Goal: Task Accomplishment & Management: Manage account settings

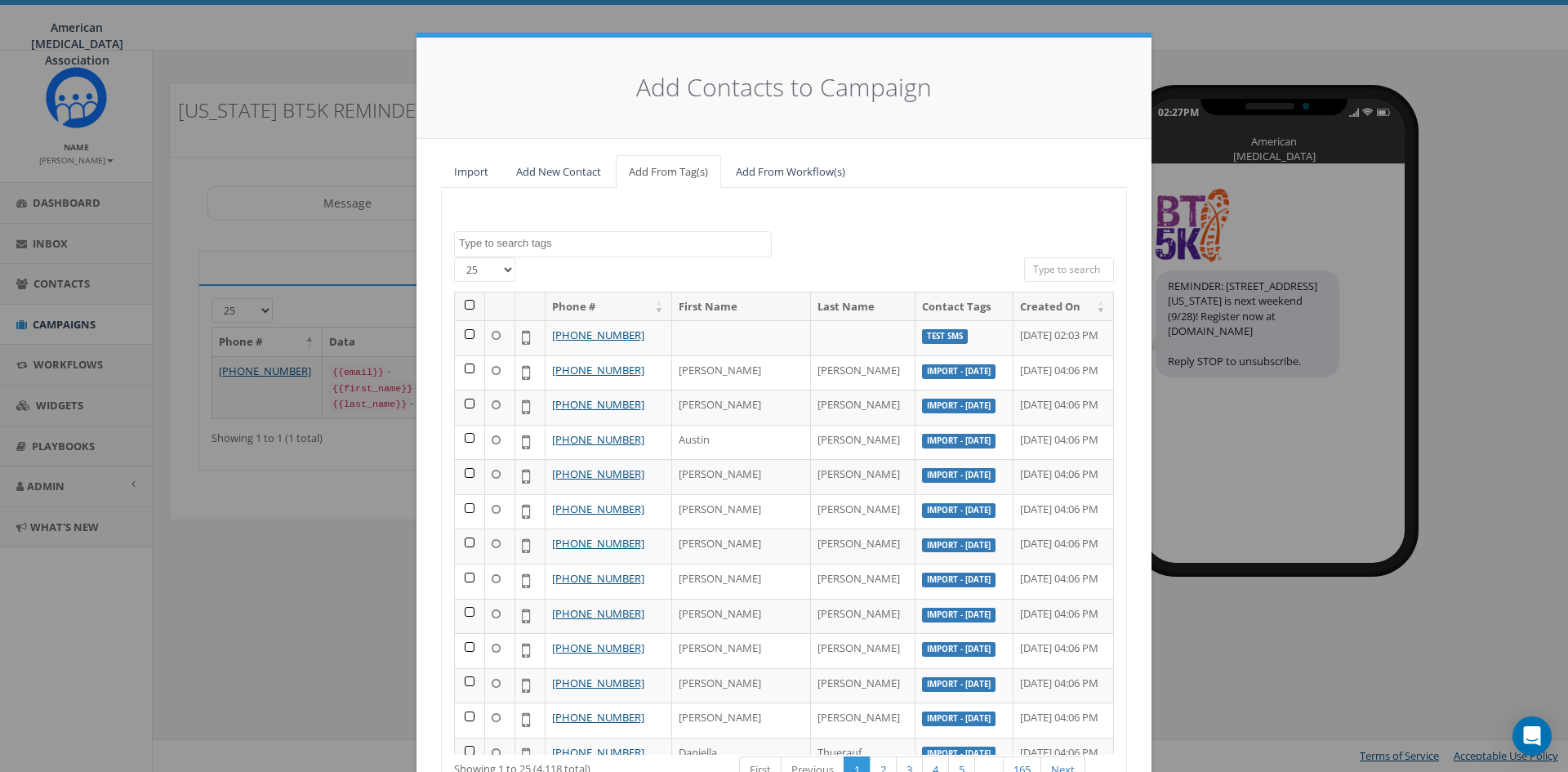
select select
click at [470, 170] on link "Import" at bounding box center [472, 172] width 60 height 34
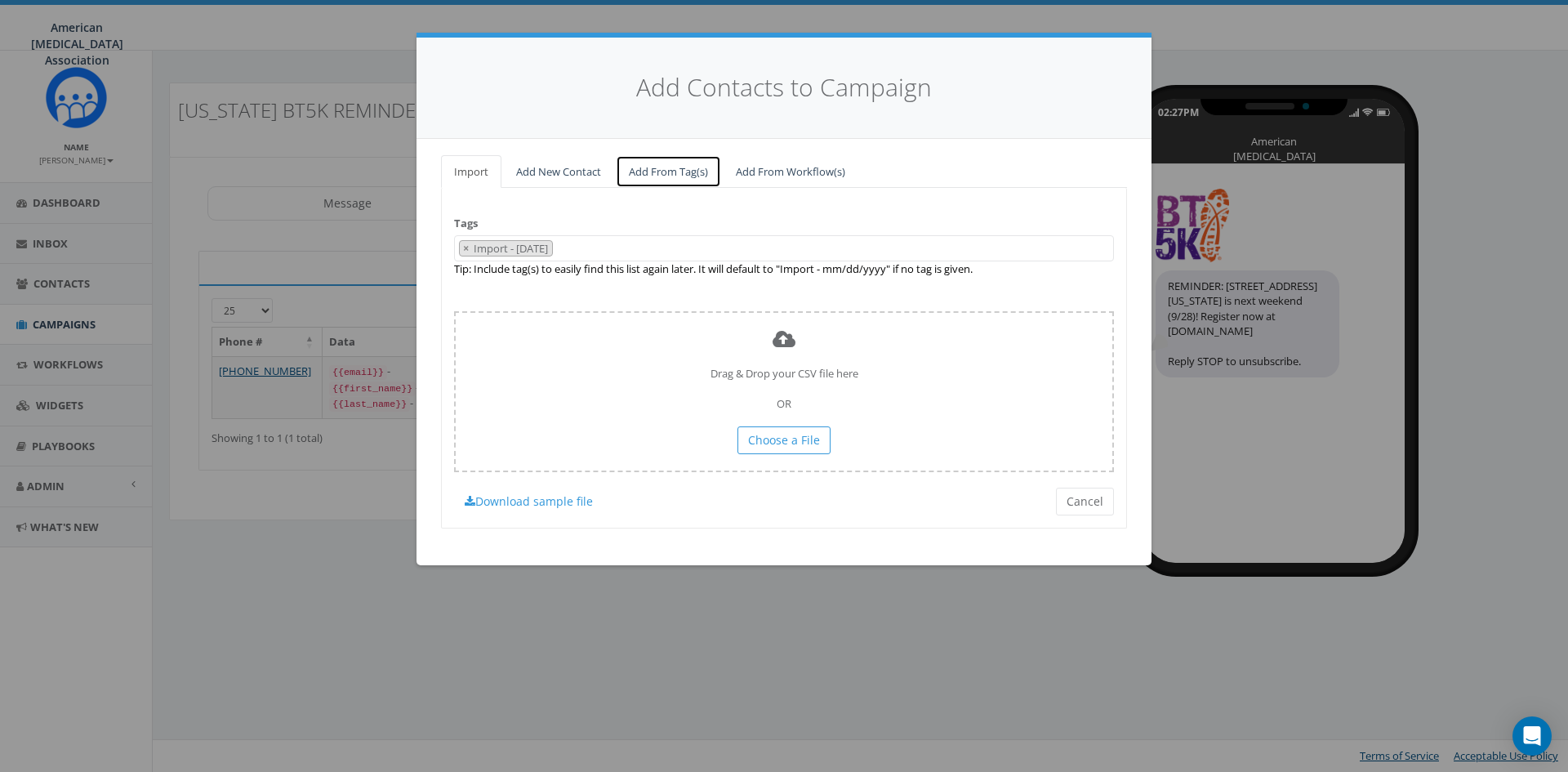
click at [681, 173] on link "Add From Tag(s)" at bounding box center [668, 172] width 105 height 34
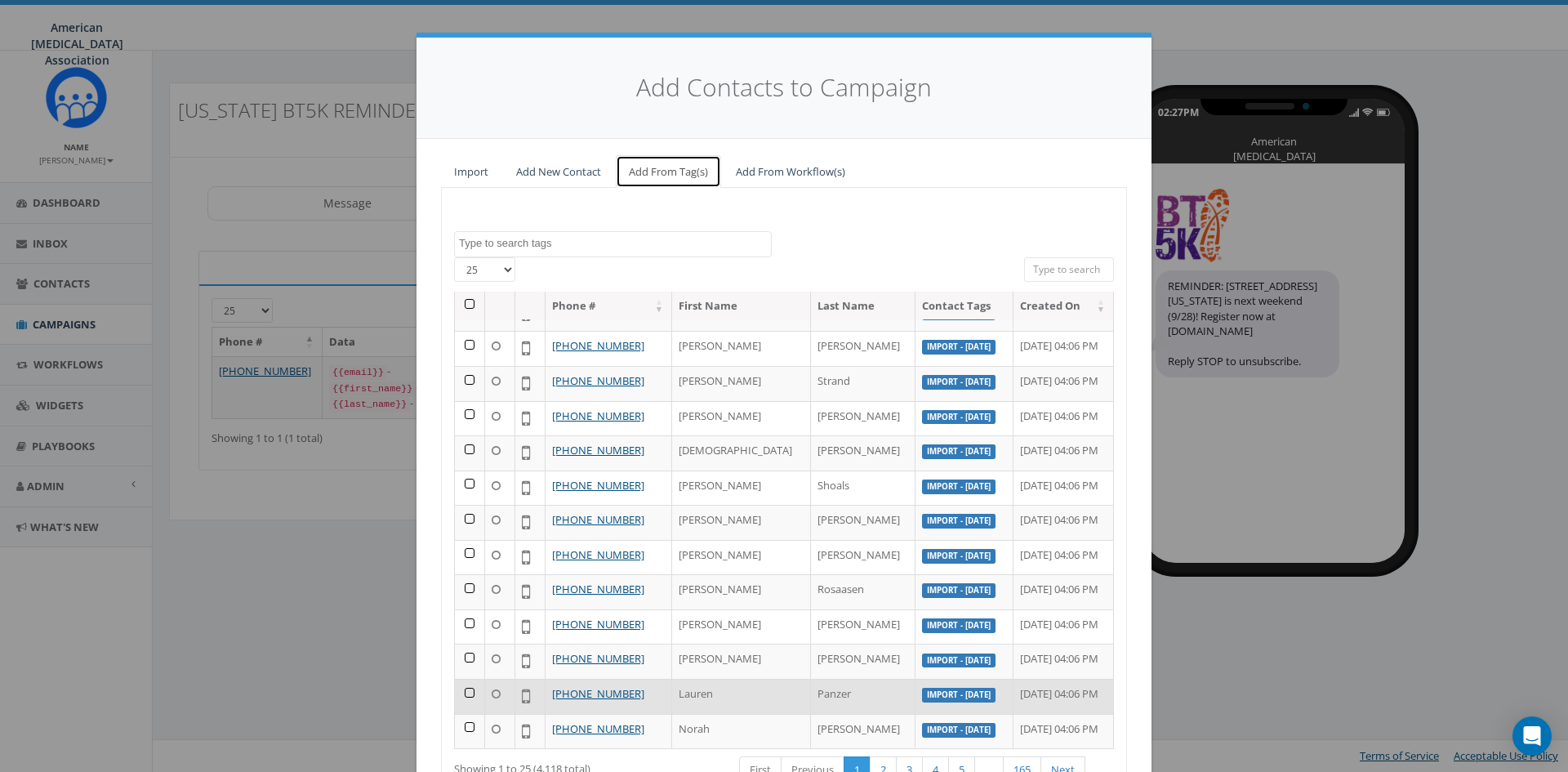
scroll to position [692, 0]
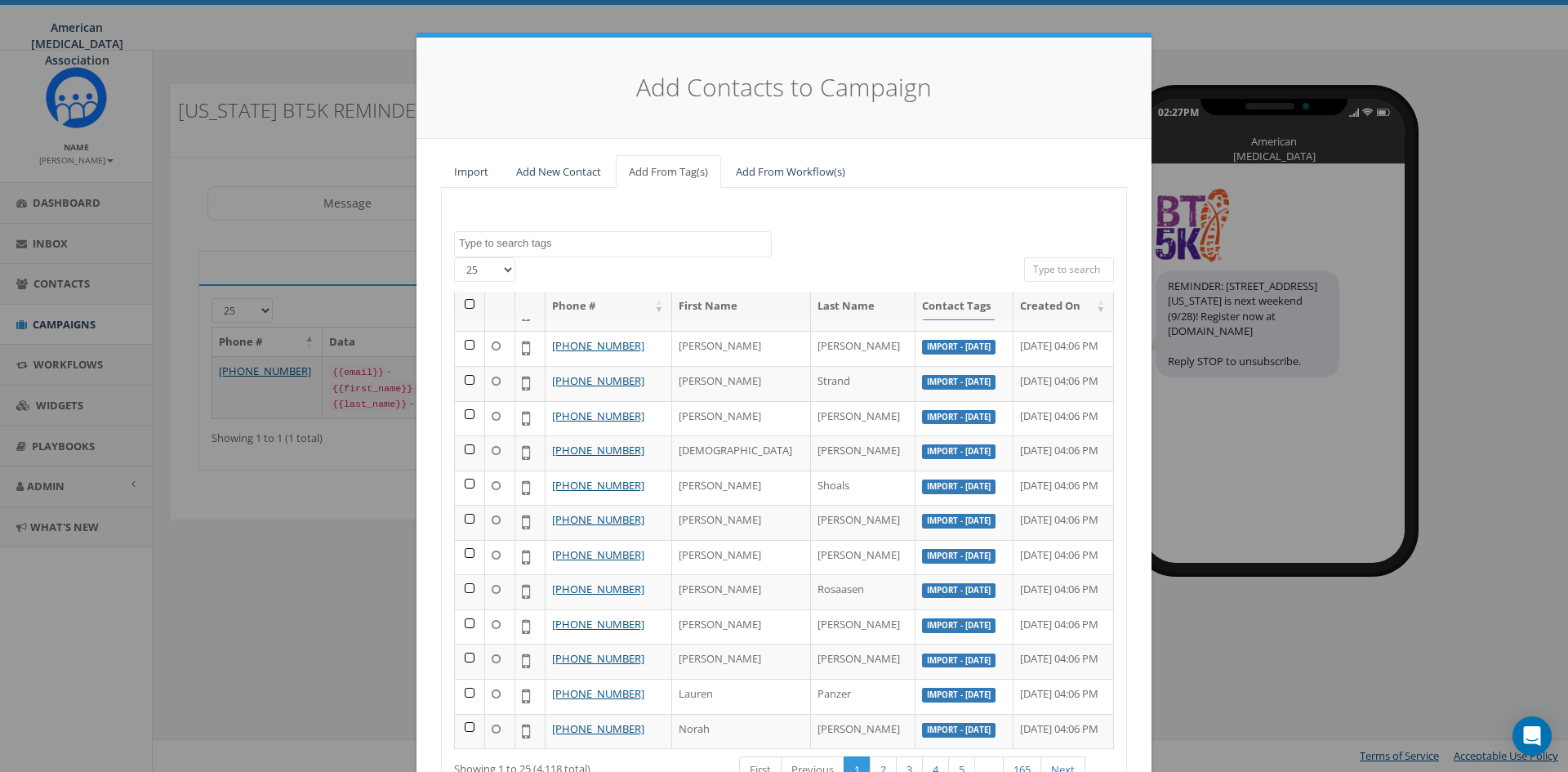
click at [916, 321] on th "Contact Tags" at bounding box center [964, 306] width 97 height 29
click at [506, 241] on textarea "Search" at bounding box center [616, 244] width 312 height 15
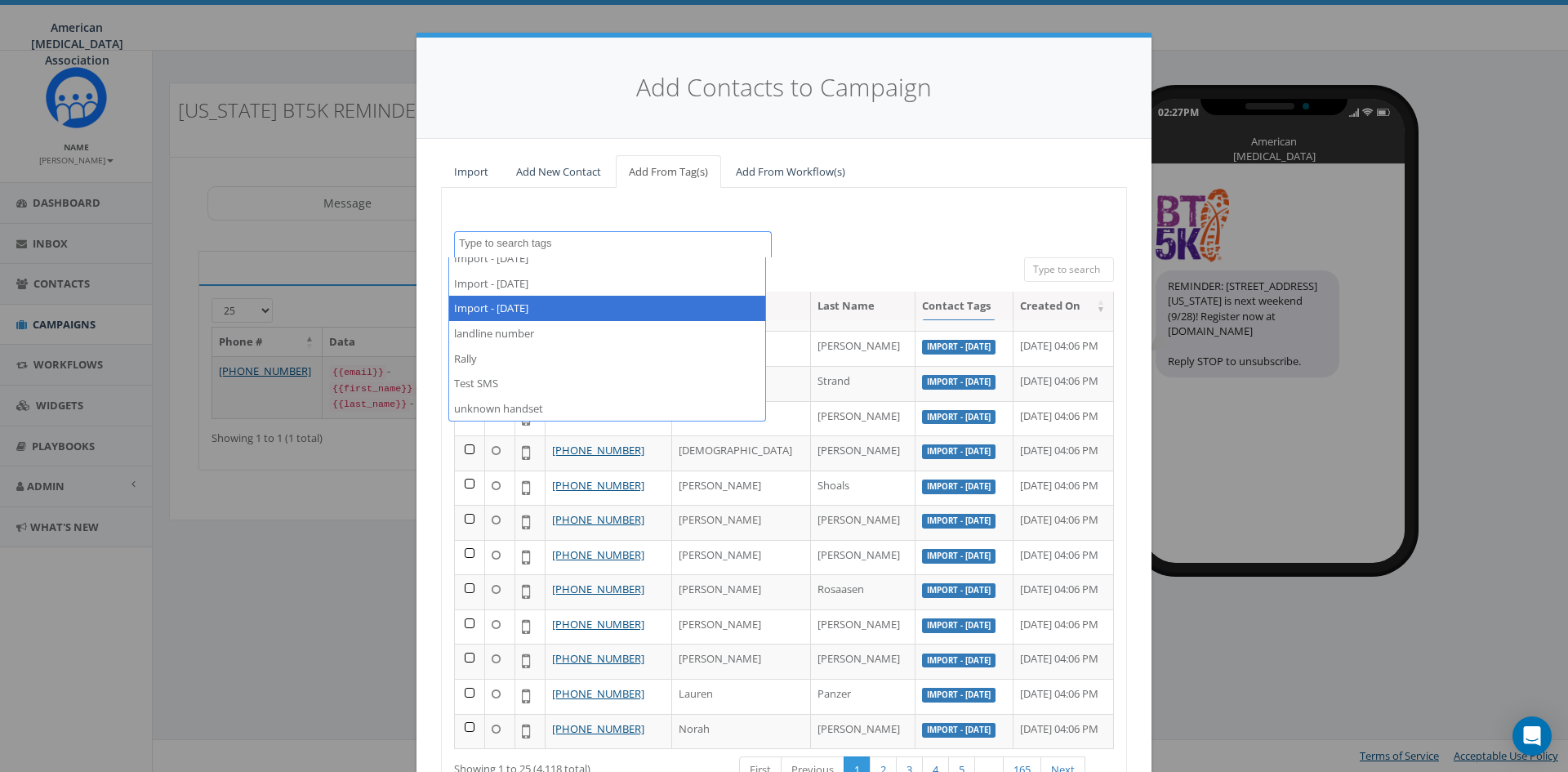
scroll to position [312, 0]
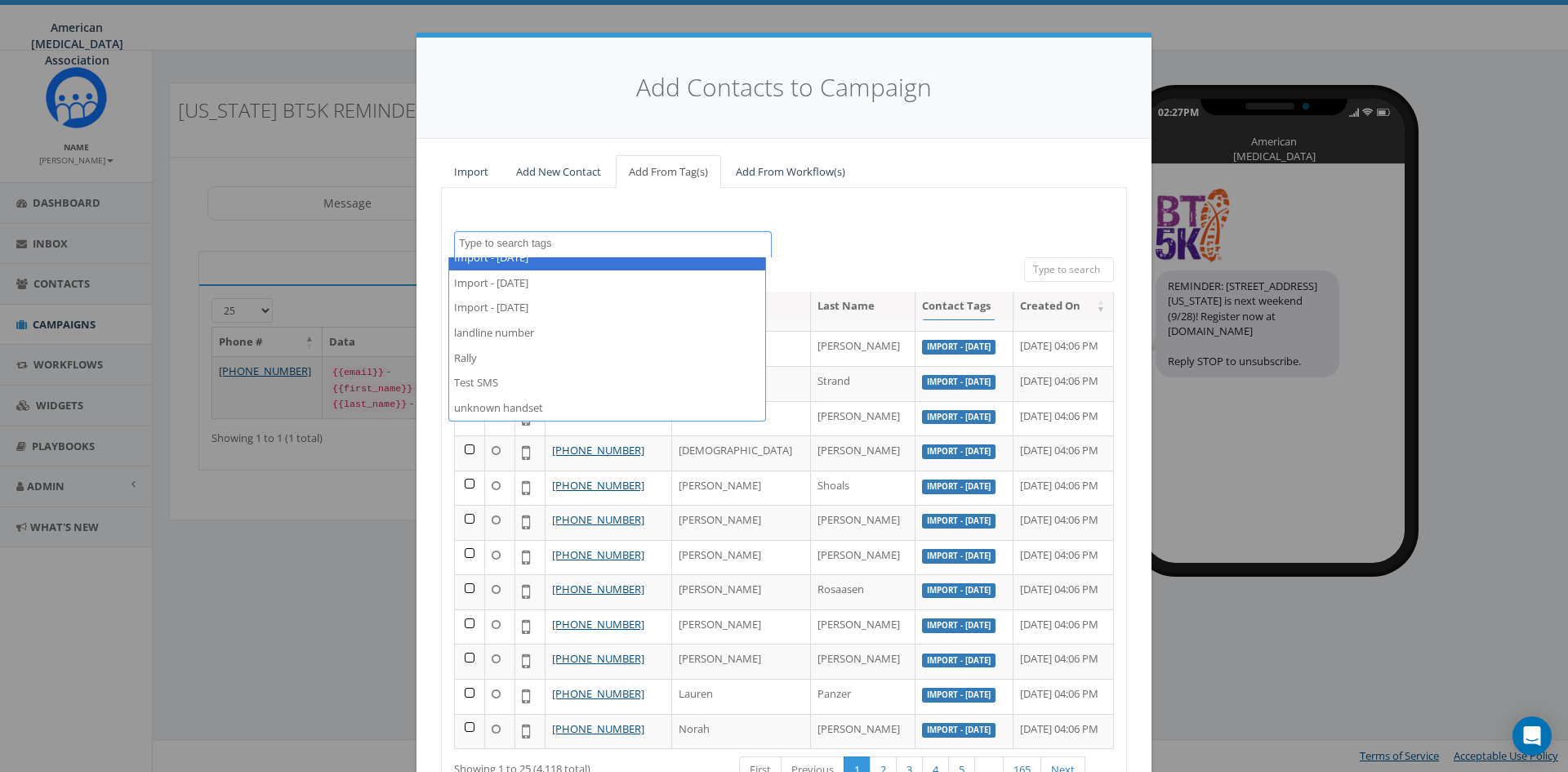
click at [983, 231] on div "GBMAD Active GBMAD Lapsed Import - 02/27/2025 Import - 03/13/2025 Import - 03/1…" at bounding box center [784, 245] width 684 height 26
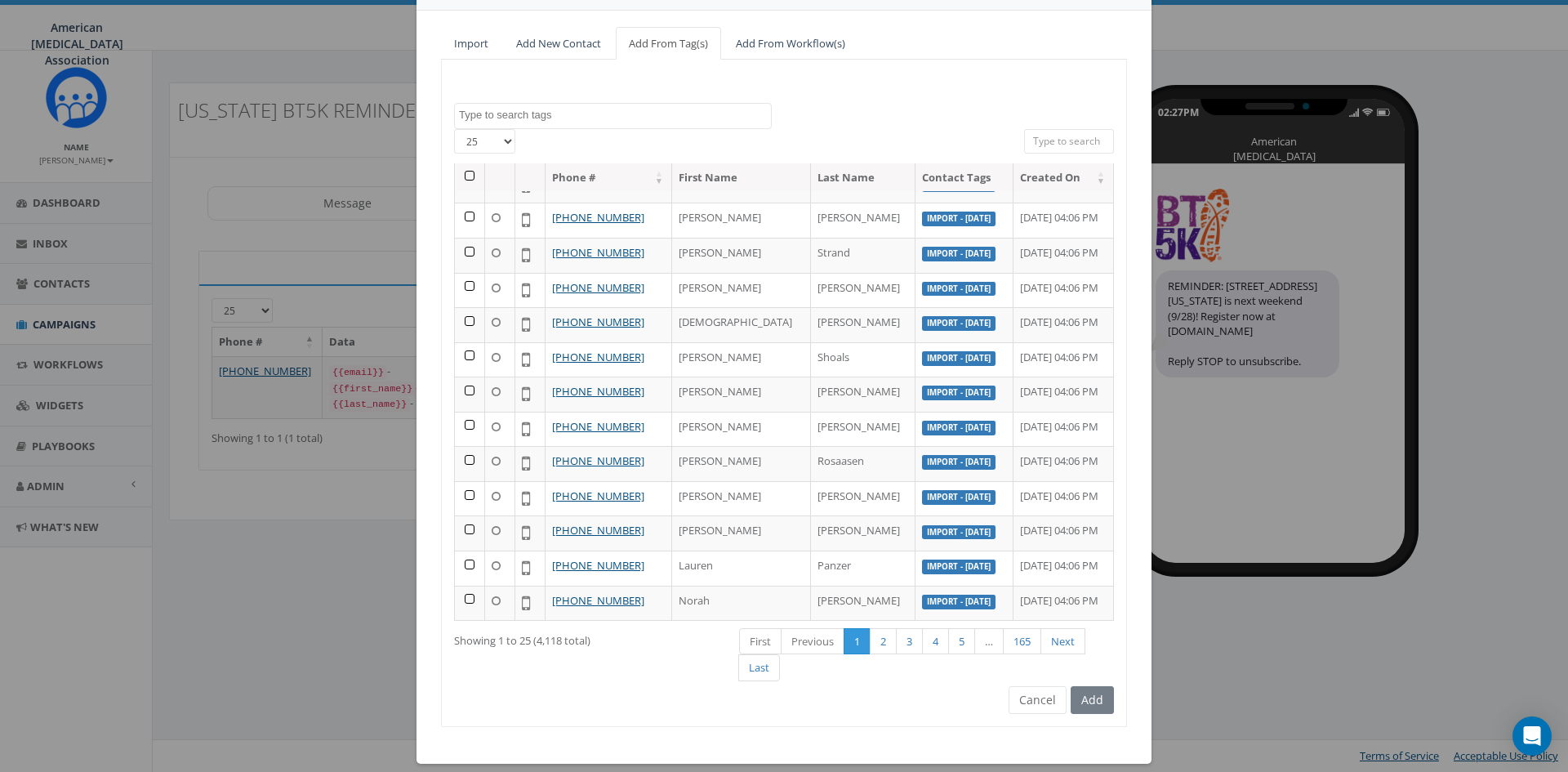
scroll to position [145, 0]
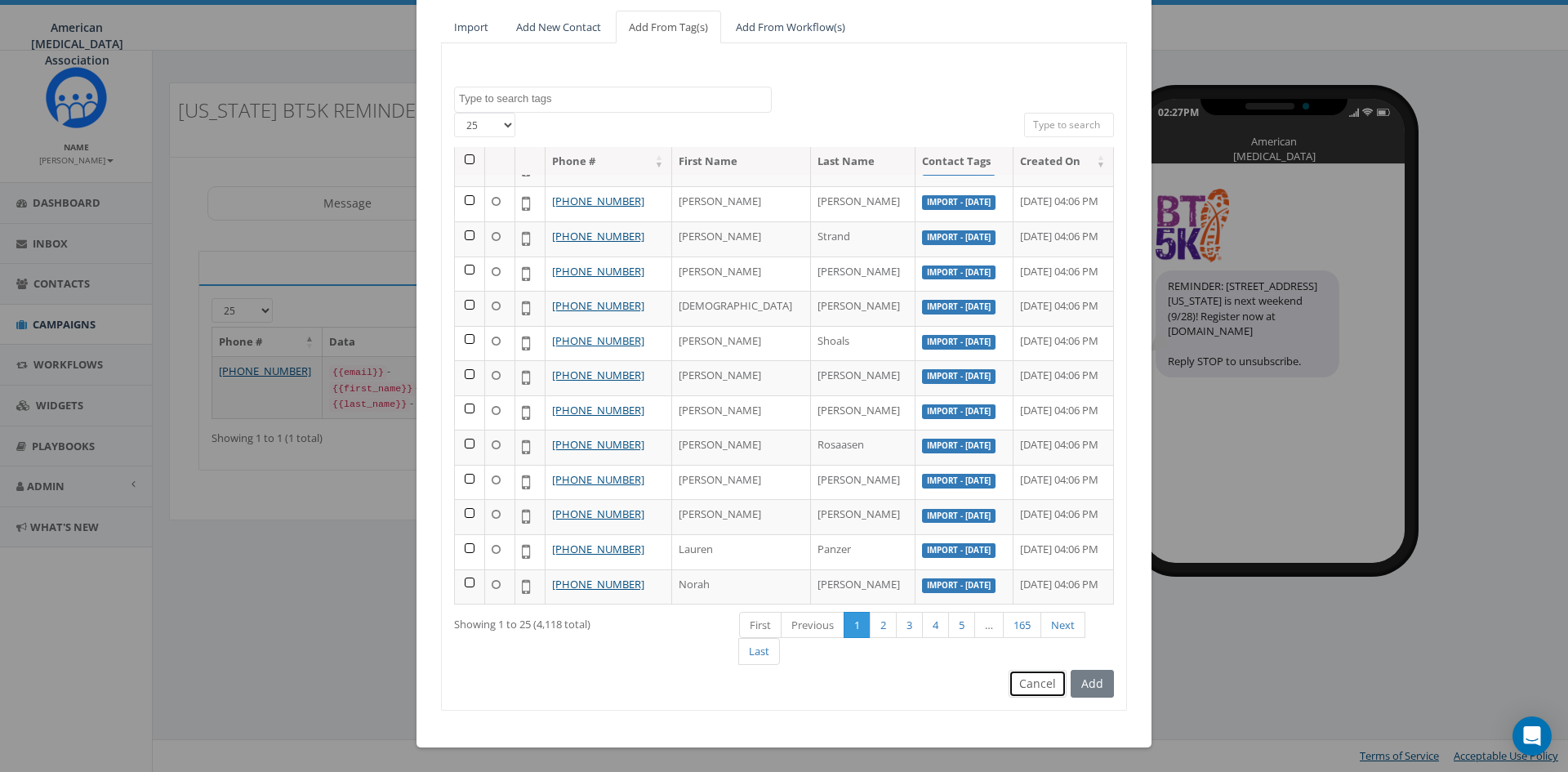
click at [1030, 684] on button "Cancel" at bounding box center [1037, 684] width 58 height 28
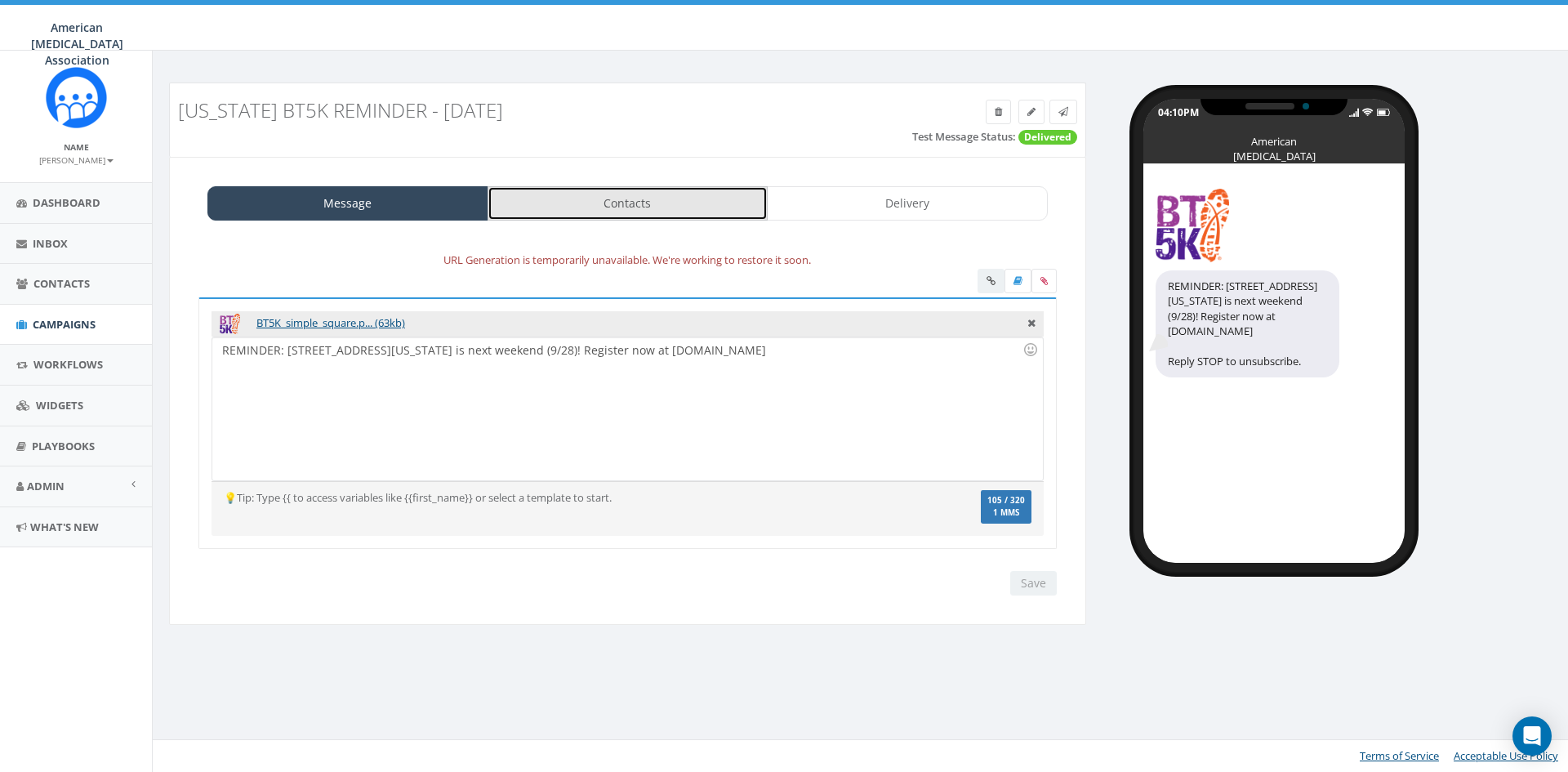
click at [585, 199] on link "Contacts" at bounding box center [629, 204] width 281 height 34
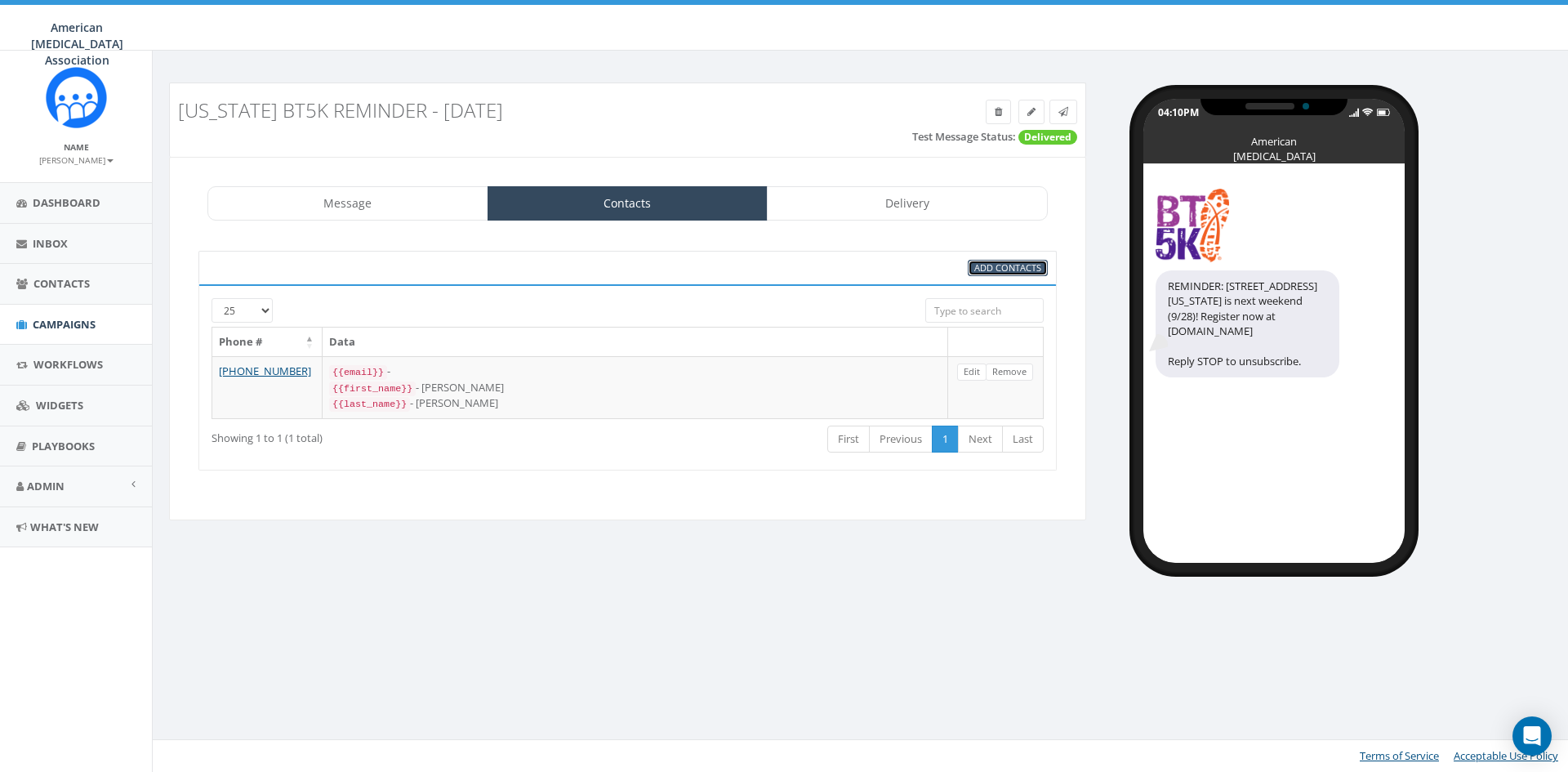
click at [993, 269] on span "Add Contacts" at bounding box center [1008, 267] width 67 height 12
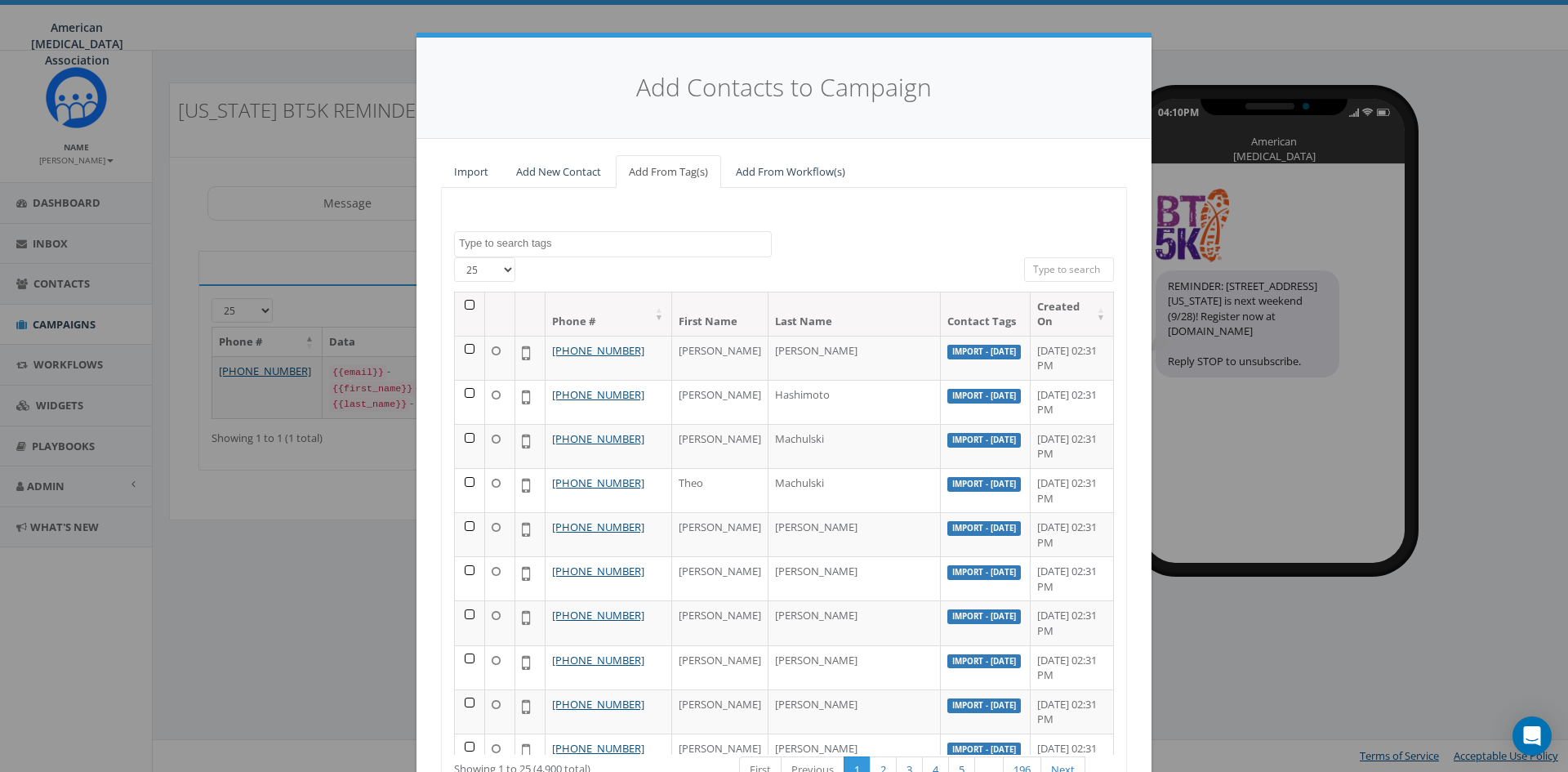
click at [541, 249] on textarea "Search" at bounding box center [616, 244] width 312 height 15
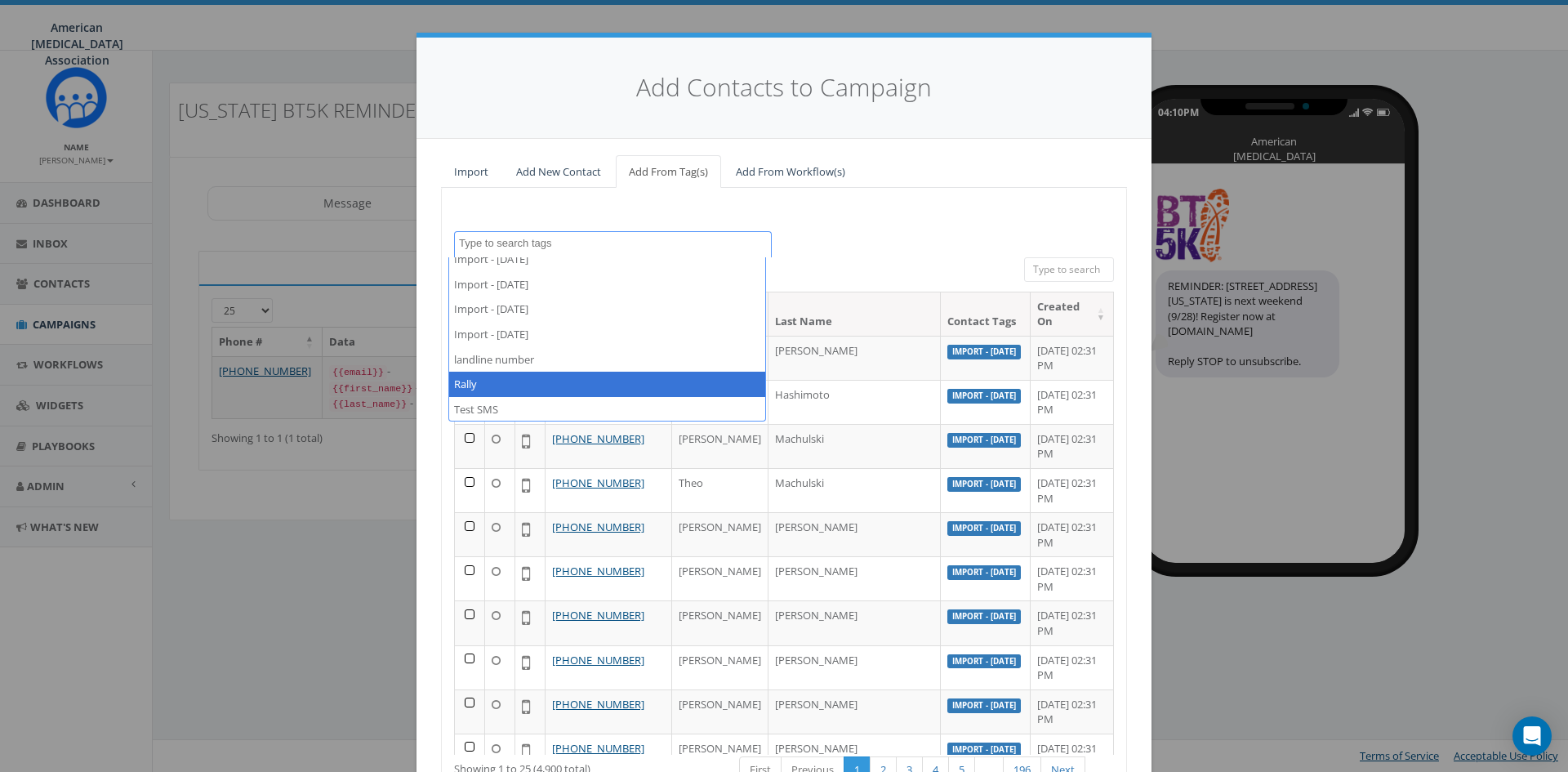
scroll to position [336, 0]
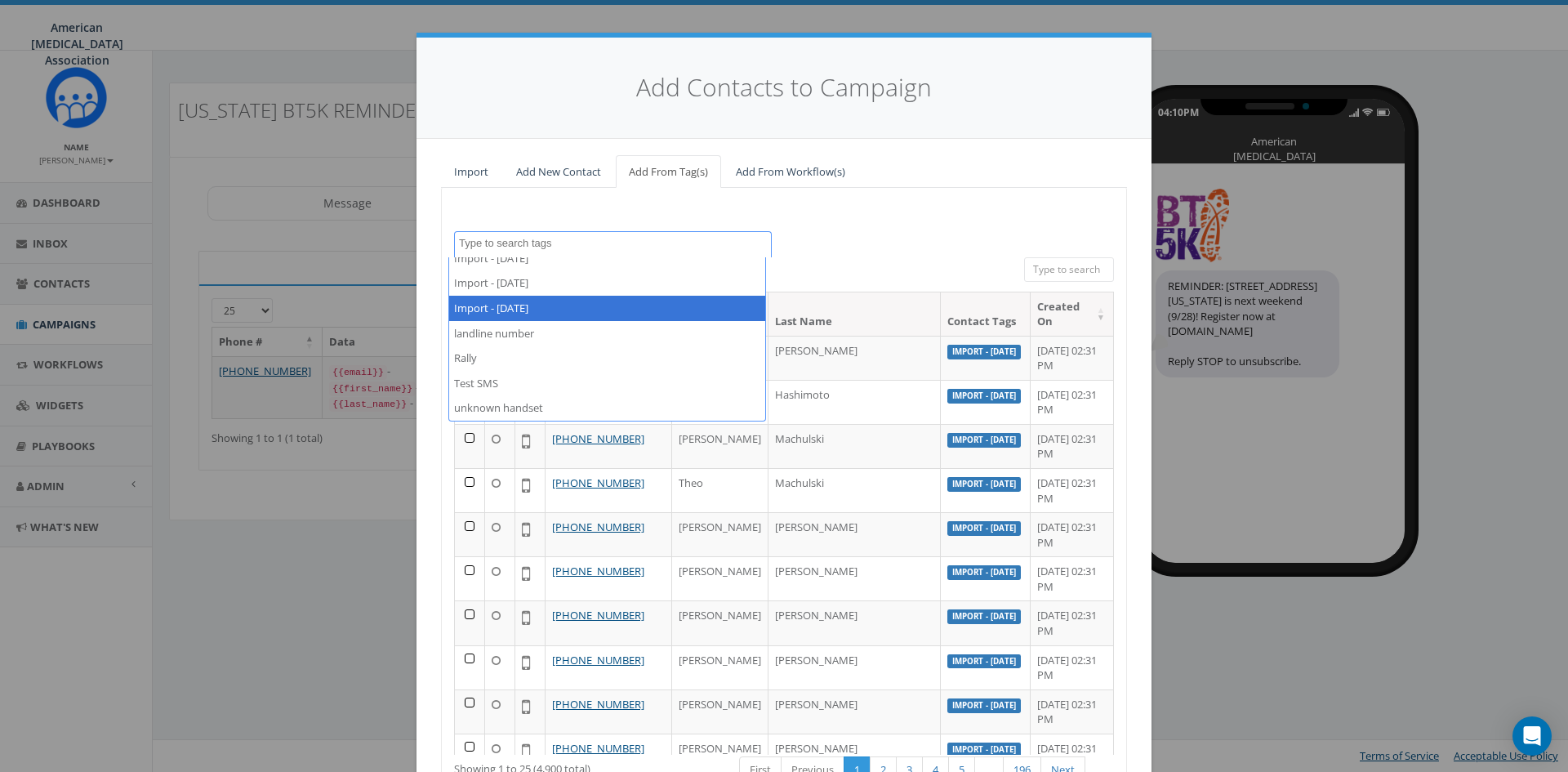
select select "Import - [DATE]"
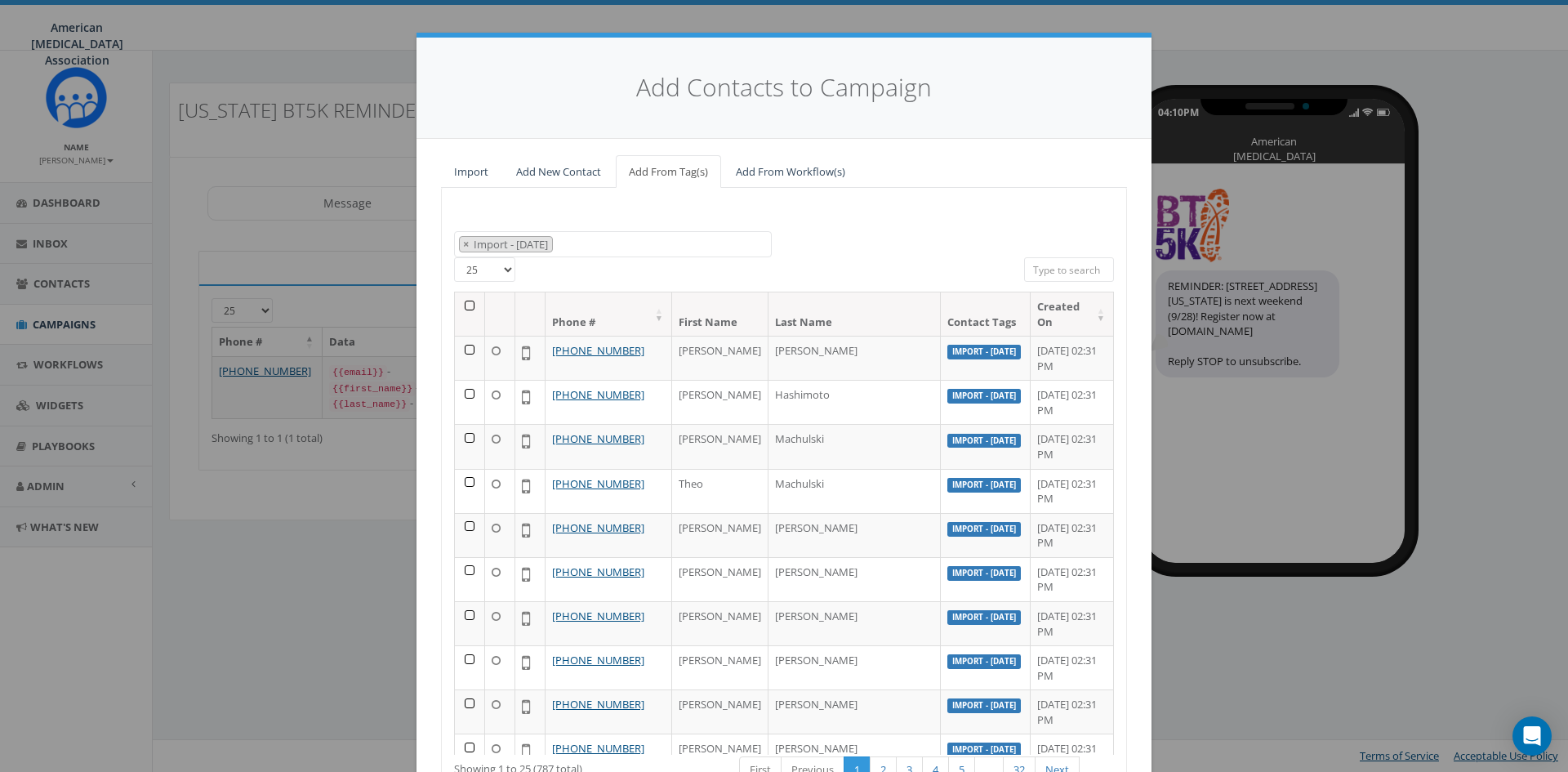
click at [467, 272] on select "25 50 100" at bounding box center [485, 270] width 61 height 25
select select "100"
click at [455, 258] on select "25 50 100" at bounding box center [485, 270] width 61 height 25
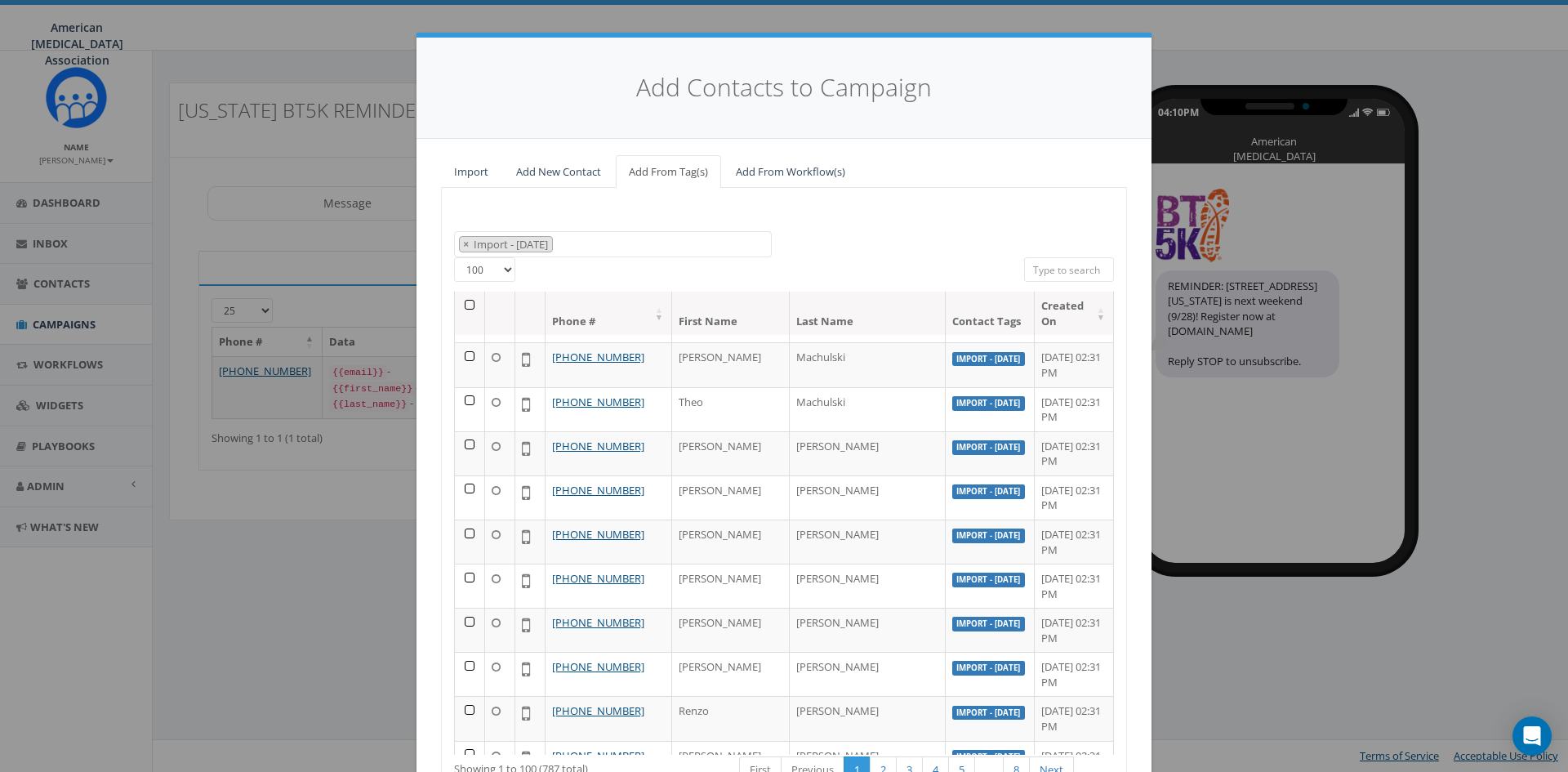
scroll to position [0, 0]
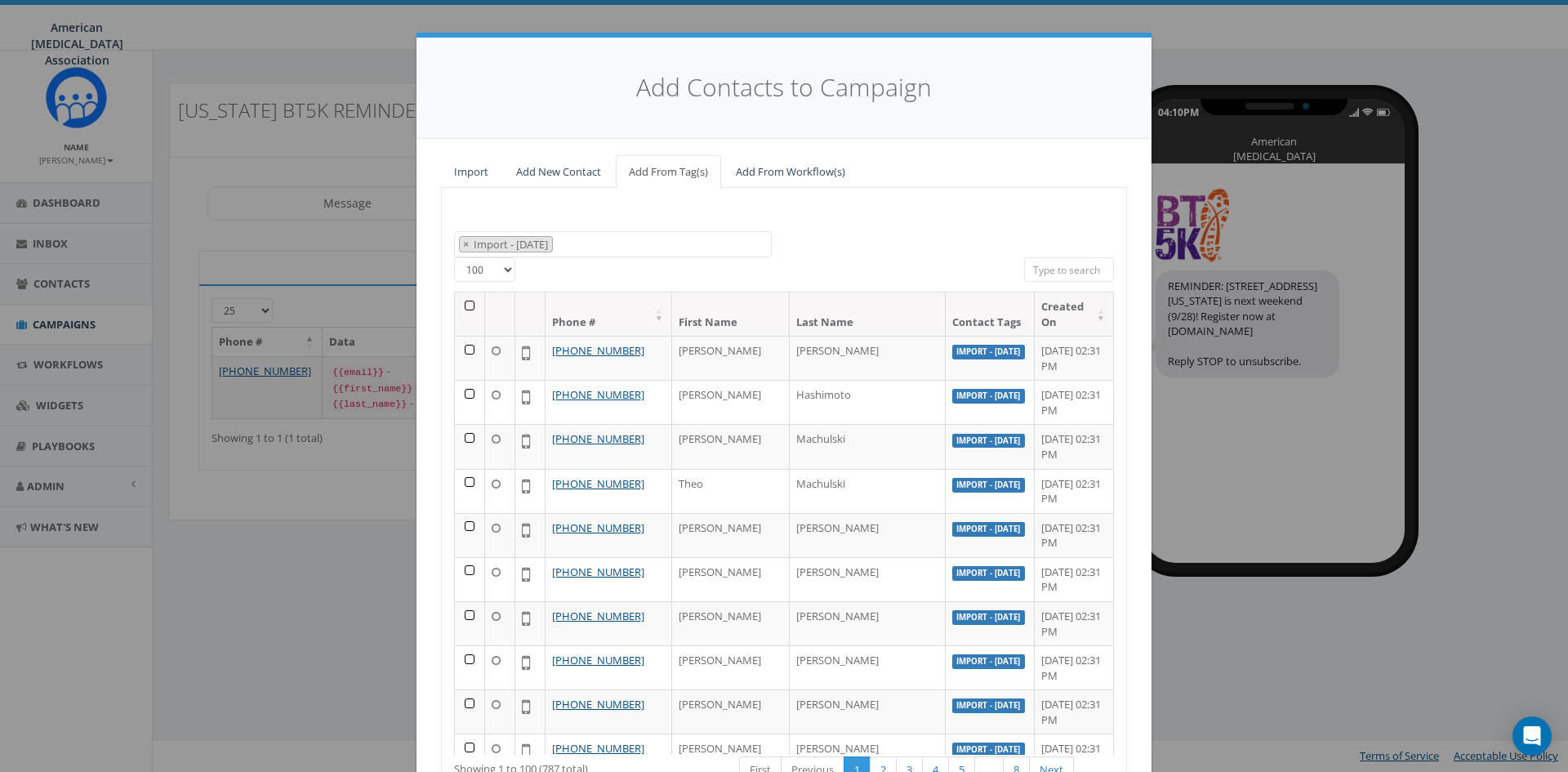
click at [460, 303] on th at bounding box center [470, 314] width 30 height 43
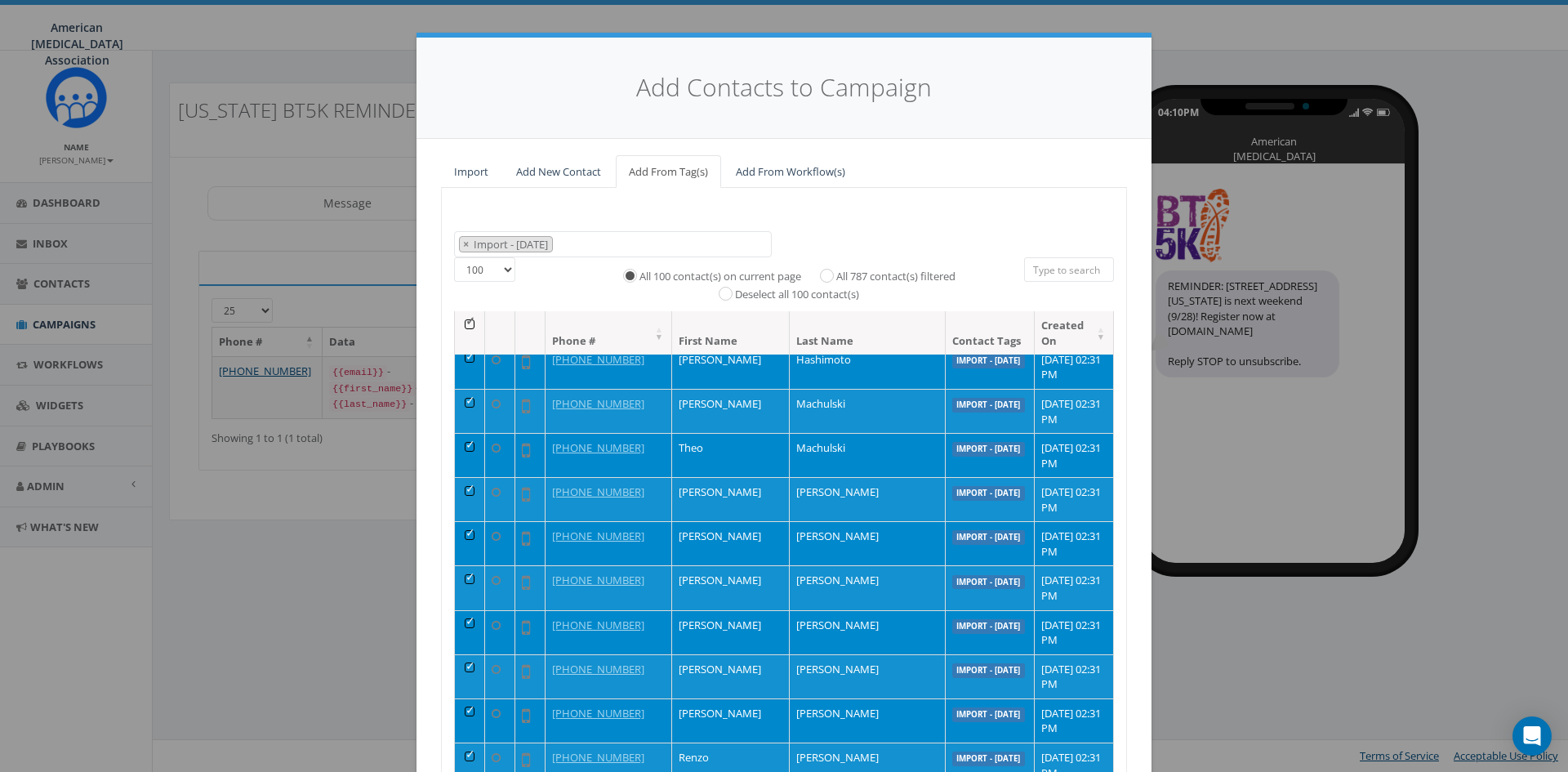
scroll to position [82, 0]
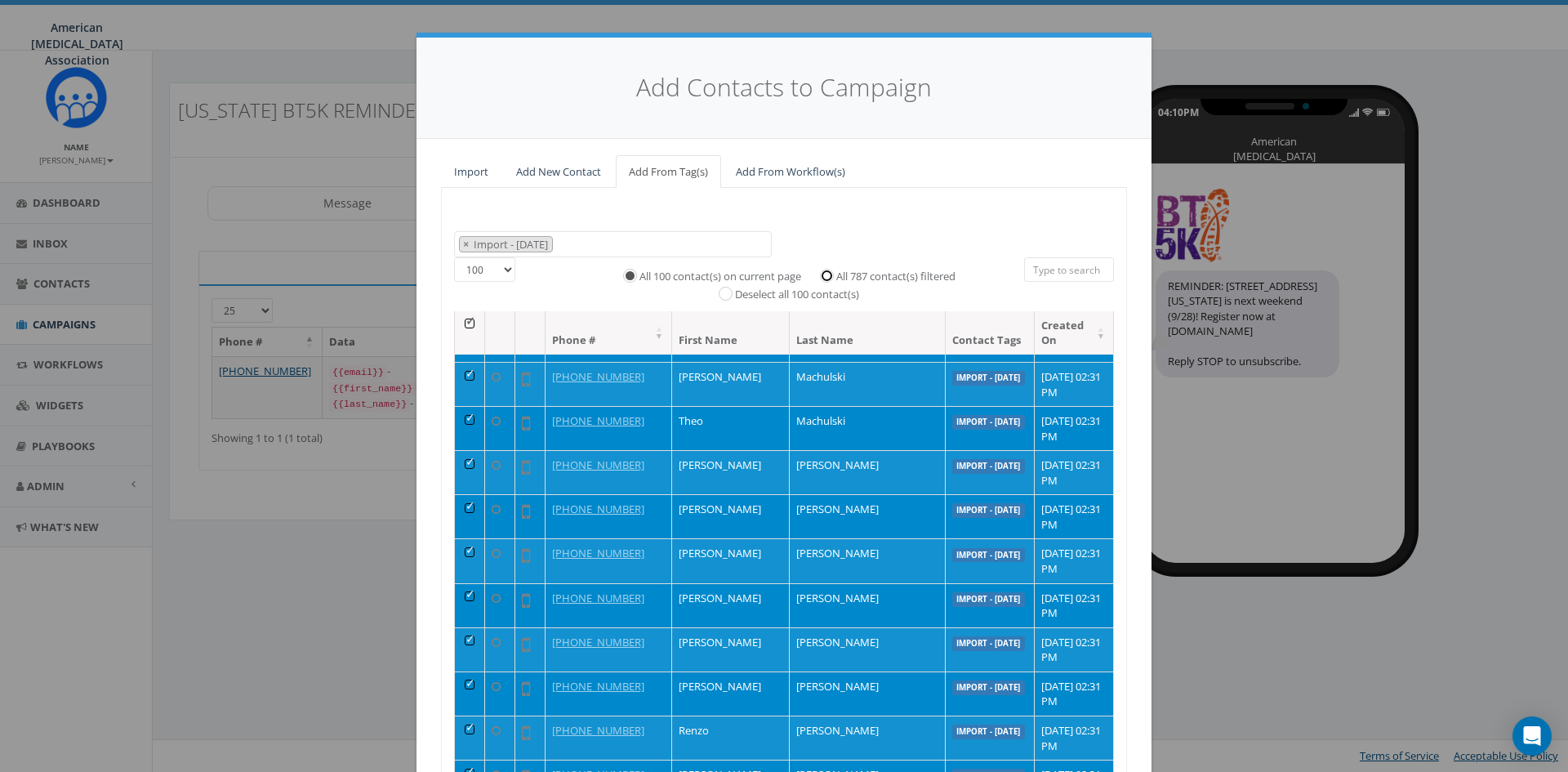
click at [826, 273] on input "All 787 contact(s) filtered" at bounding box center [831, 274] width 11 height 11
radio input "true"
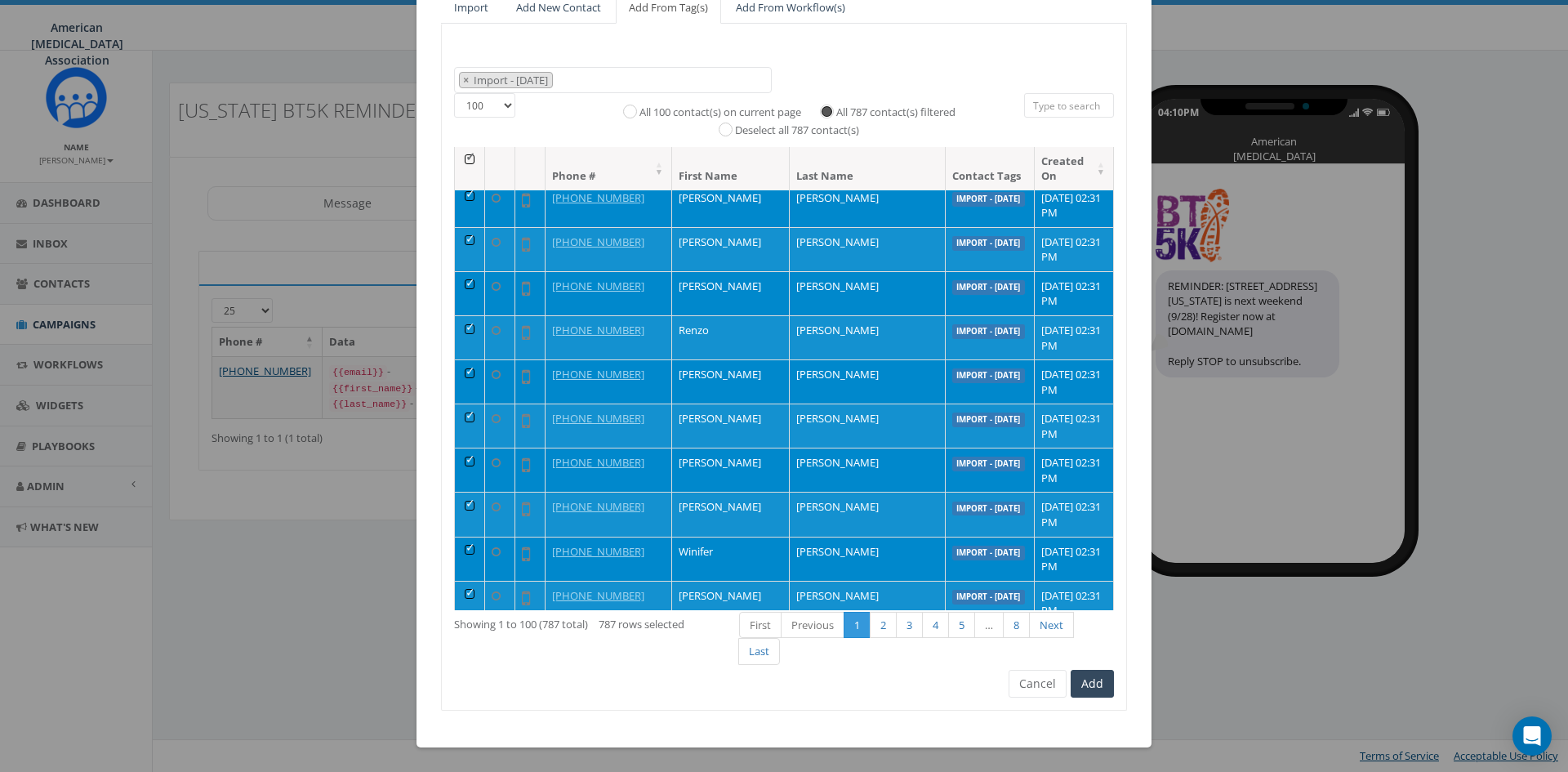
scroll to position [327, 0]
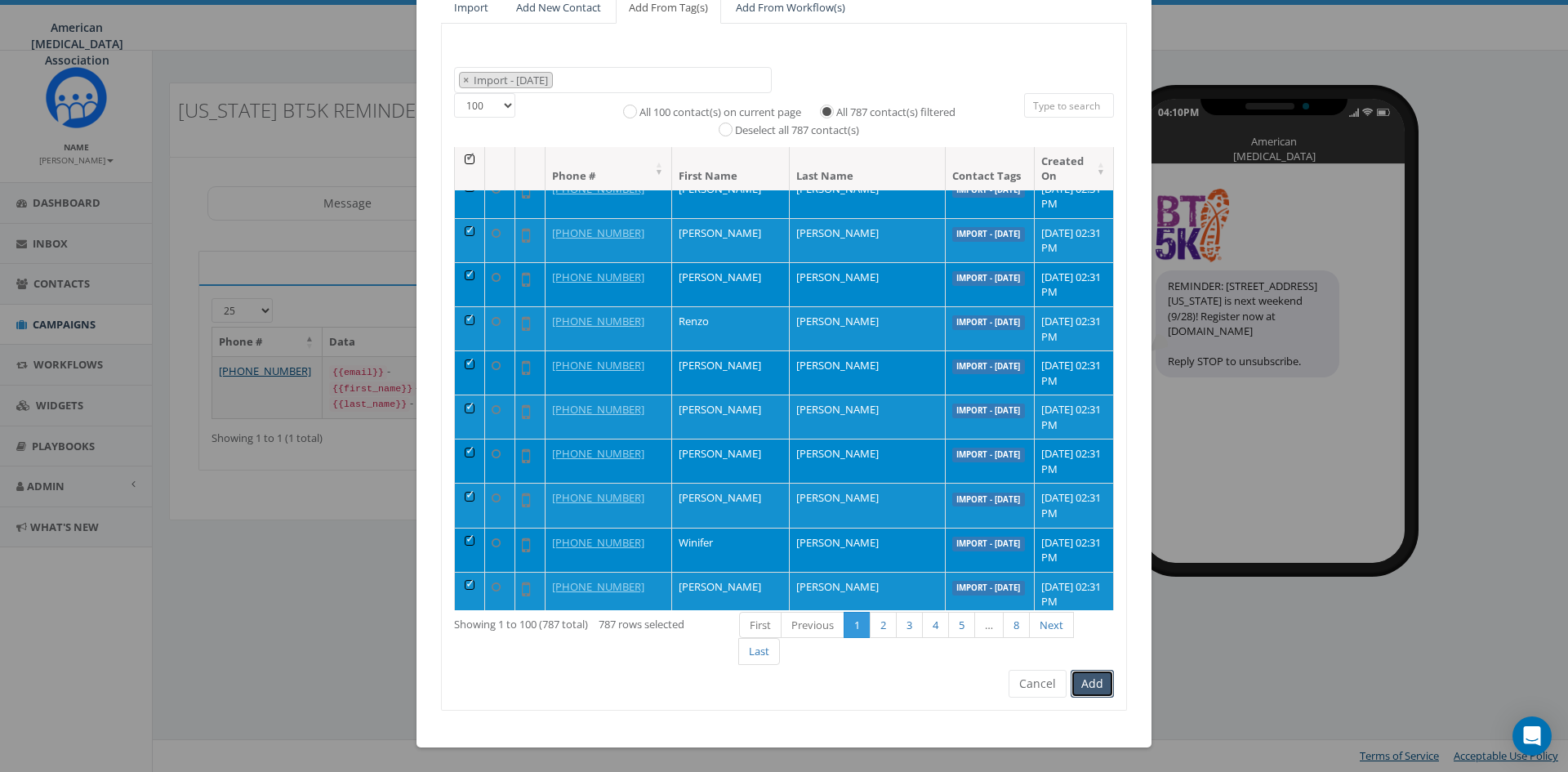
click at [1088, 685] on button "Add" at bounding box center [1092, 684] width 43 height 28
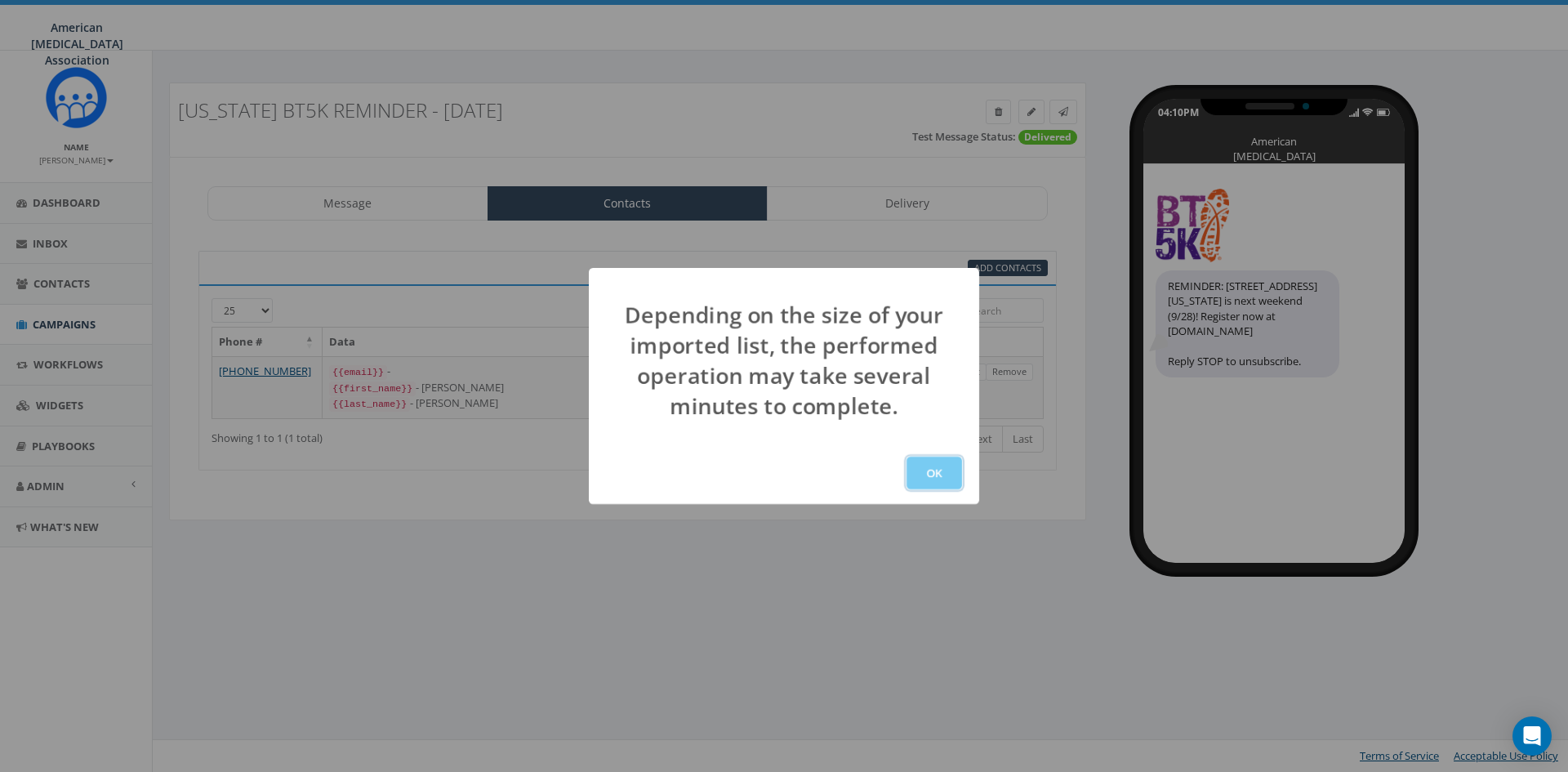
click at [925, 474] on button "OK" at bounding box center [934, 474] width 56 height 33
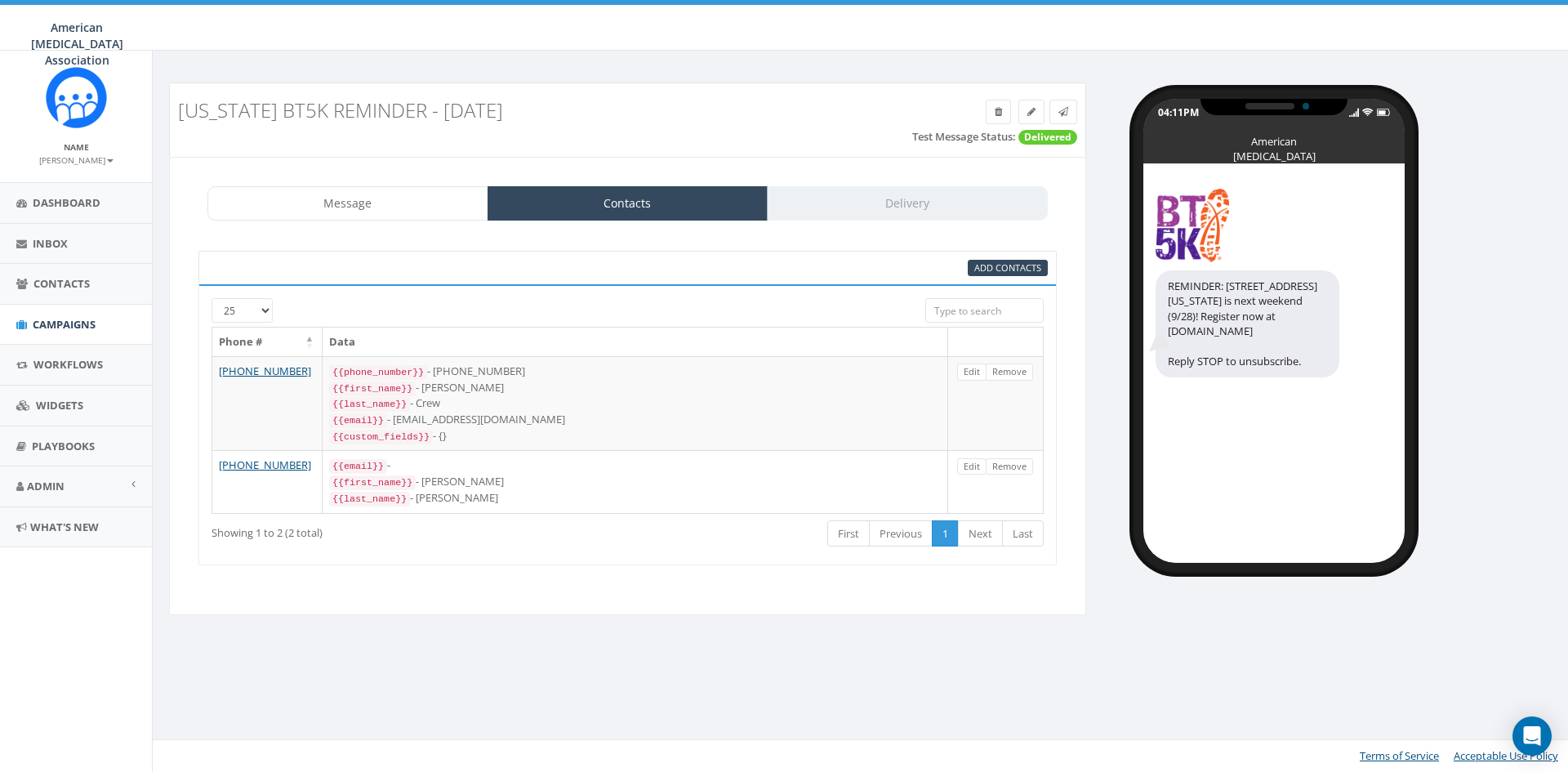
click at [738, 307] on div at bounding box center [591, 306] width 642 height 16
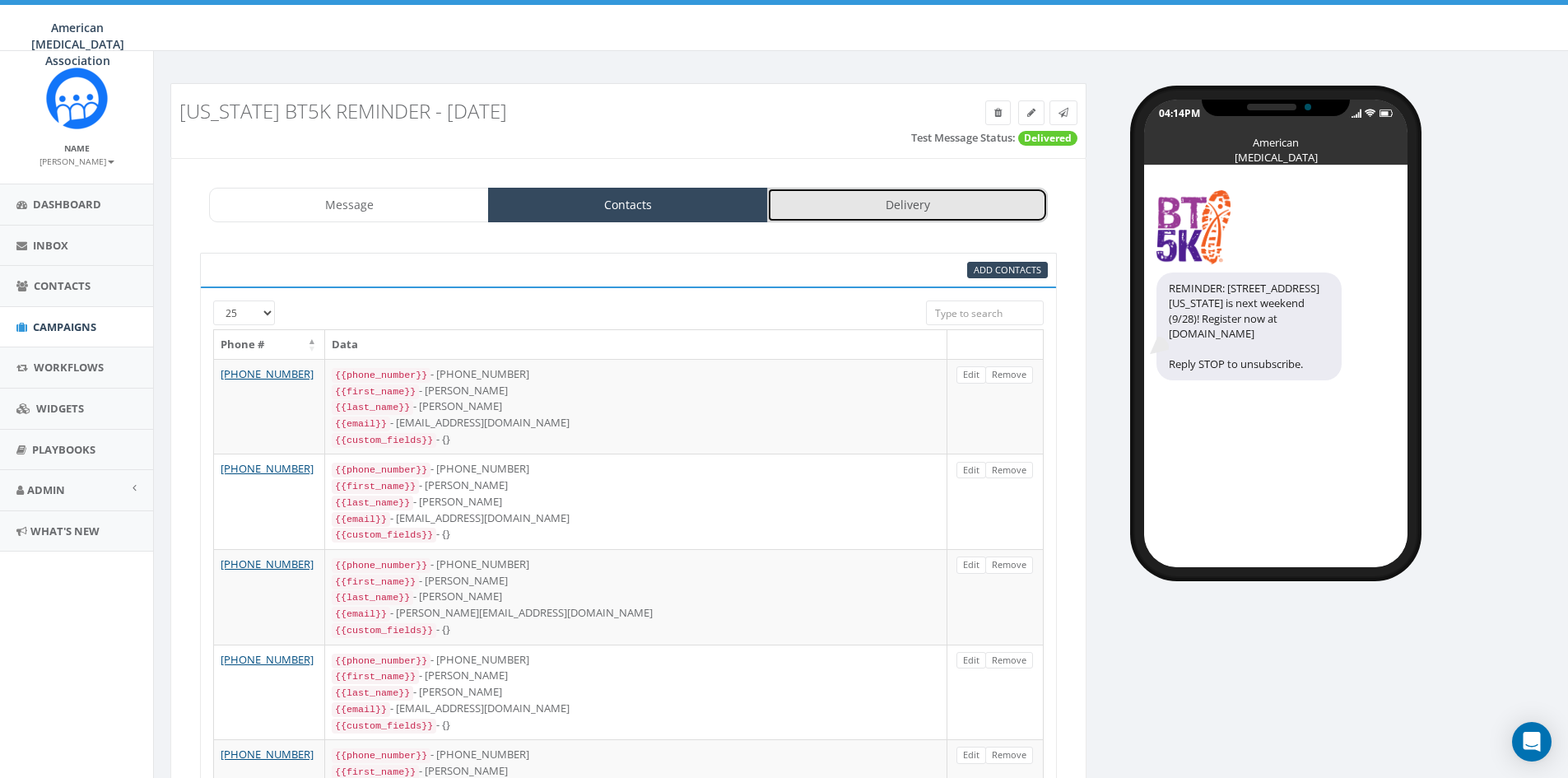
click at [864, 204] on link "Delivery" at bounding box center [907, 205] width 280 height 35
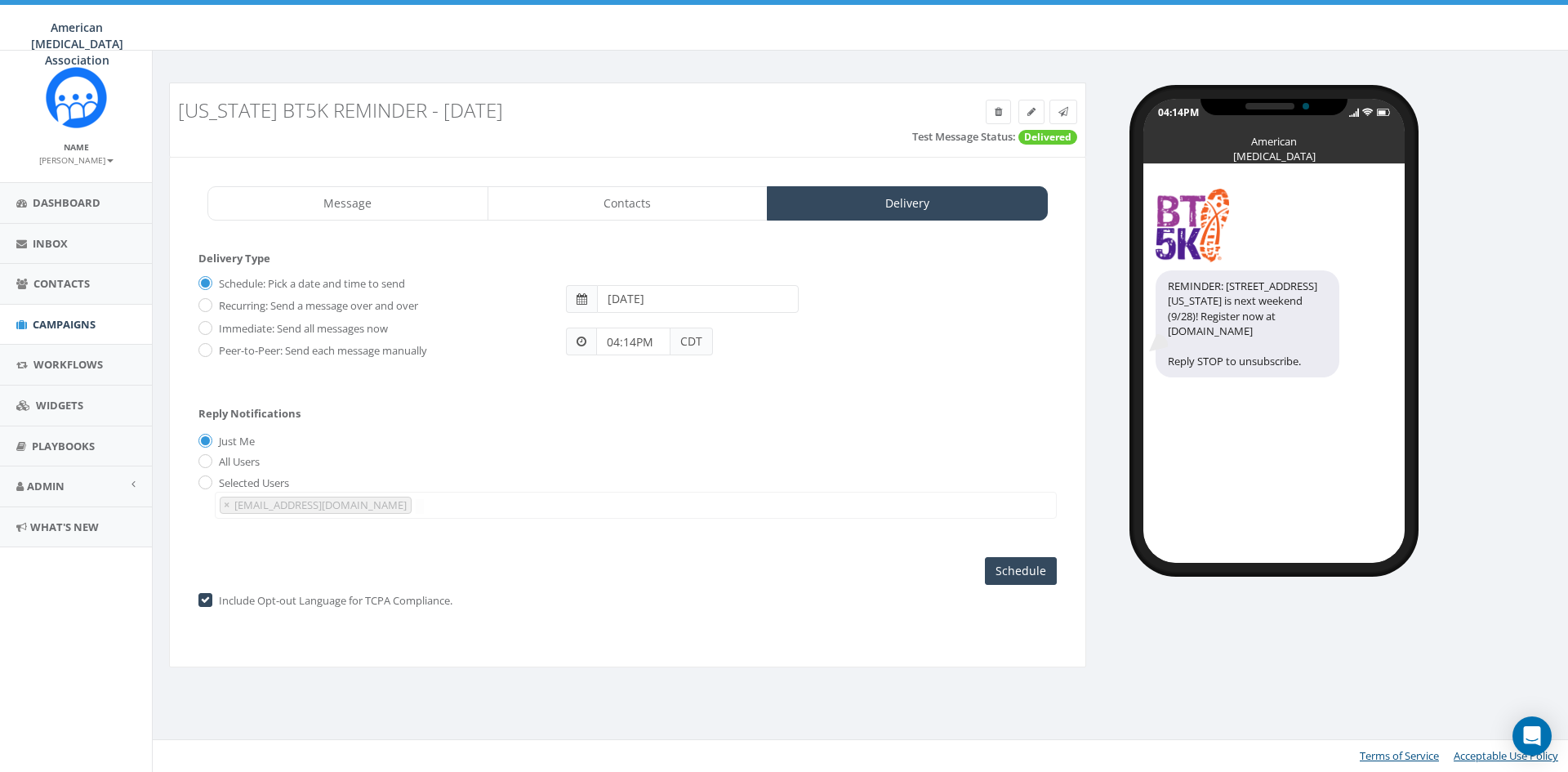
click at [573, 297] on span at bounding box center [581, 299] width 31 height 28
click at [581, 305] on span at bounding box center [581, 299] width 31 height 28
click at [648, 301] on input "2025-09-17" at bounding box center [697, 299] width 202 height 28
click at [663, 430] on td "16" at bounding box center [662, 429] width 25 height 25
type input "2025-09-16"
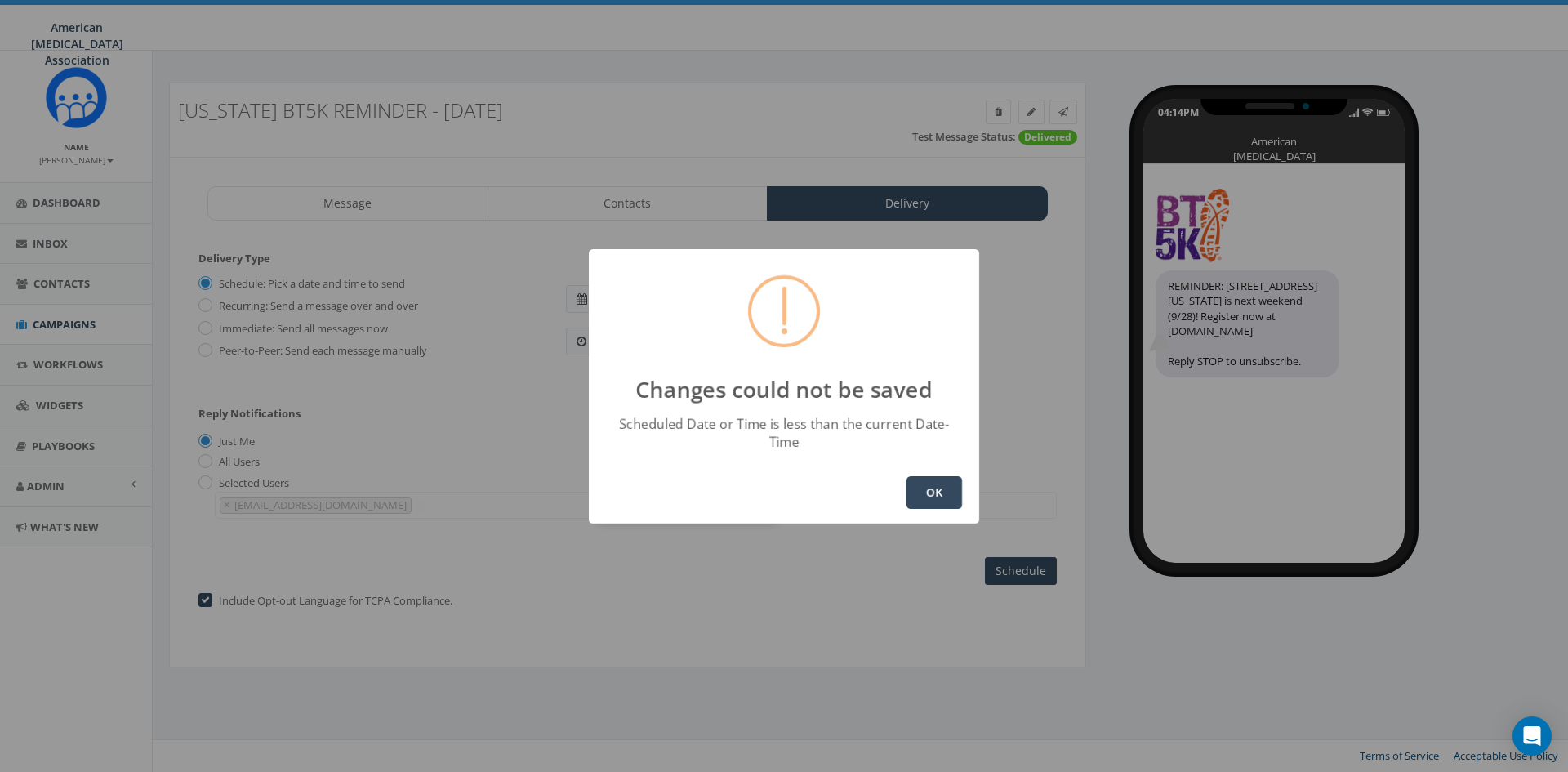
click at [944, 481] on button "OK" at bounding box center [934, 493] width 56 height 33
click at [932, 477] on button "OK" at bounding box center [934, 493] width 56 height 33
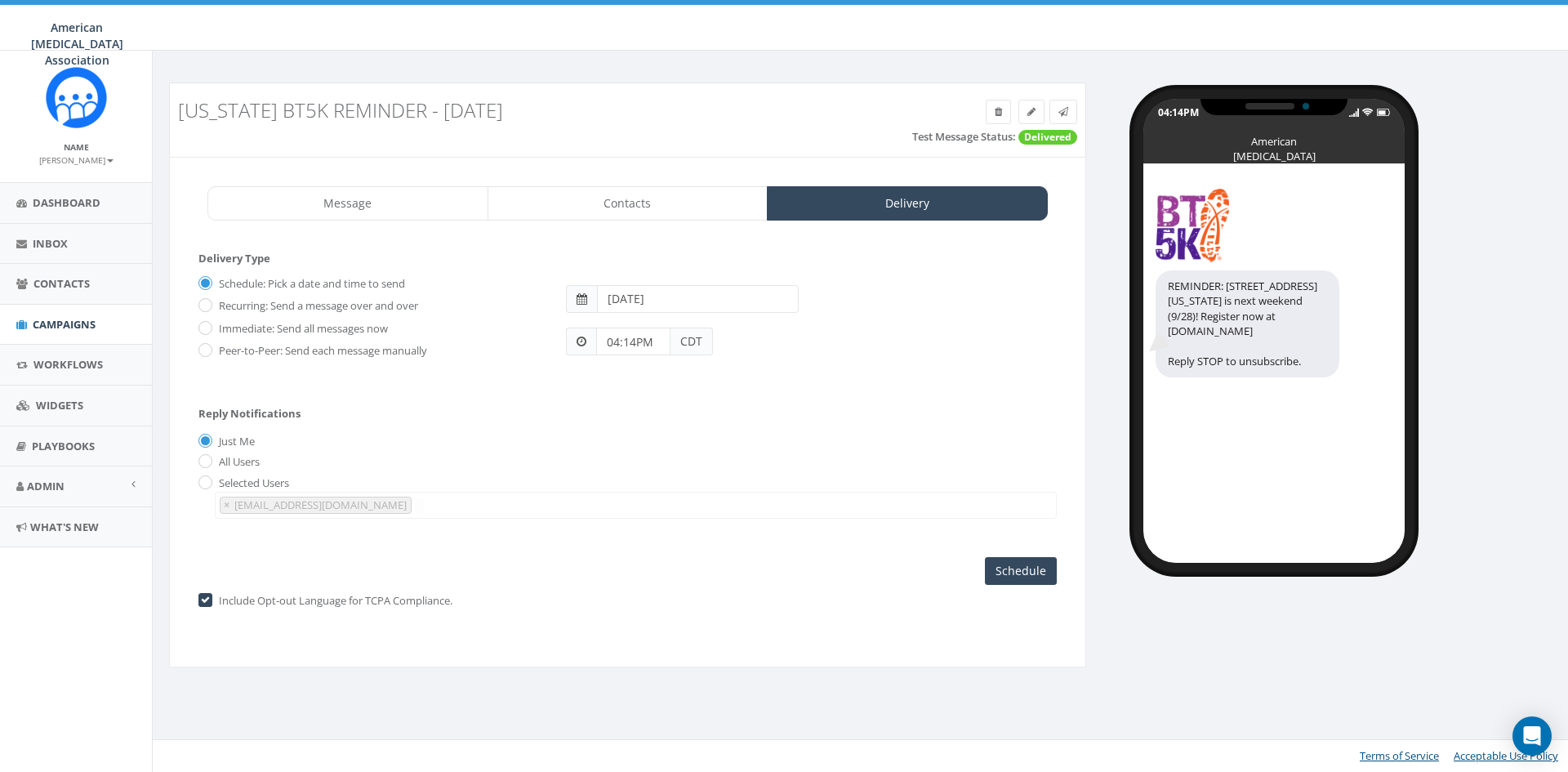
click at [608, 341] on input "04:14PM" at bounding box center [633, 342] width 74 height 28
click at [720, 254] on div "1 2 3 4 5 6 7 8 9 10 11 12 00 05 10 15 20 25 30 35 40 45 50 55" at bounding box center [689, 200] width 164 height 164
click at [691, 138] on div "1 2 3 4 5 6 7 8 9 10 11 12 00 05 10 15 20 25 30 35 40 45 50 55" at bounding box center [689, 200] width 164 height 164
type input "05:00PM"
click at [235, 460] on label "All Users" at bounding box center [237, 463] width 45 height 16
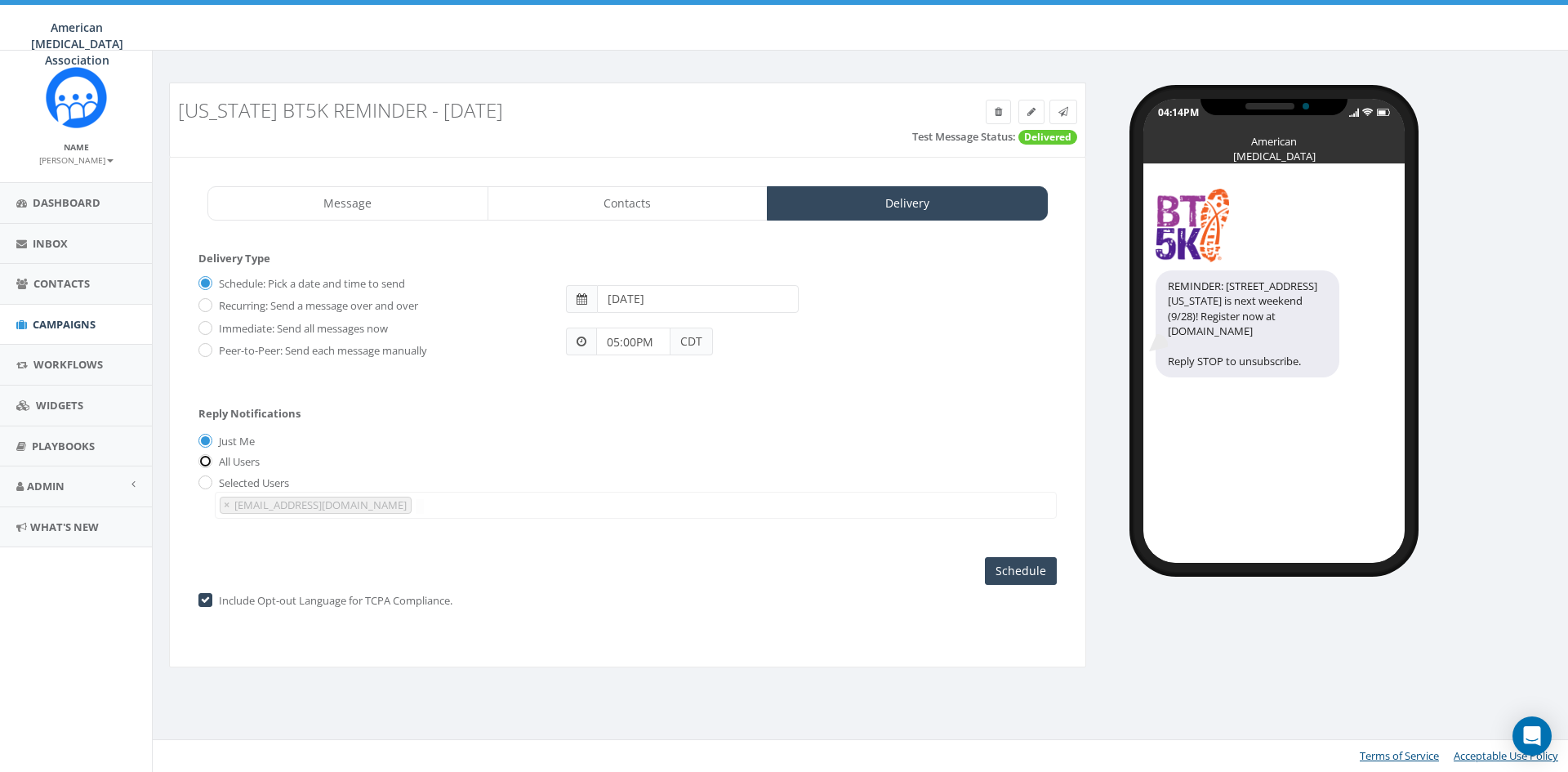
click at [209, 460] on input "All Users" at bounding box center [204, 463] width 11 height 11
radio input "true"
click at [201, 441] on input "Just Me" at bounding box center [204, 442] width 11 height 11
radio input "true"
click at [1019, 570] on input "Schedule" at bounding box center [1021, 571] width 72 height 28
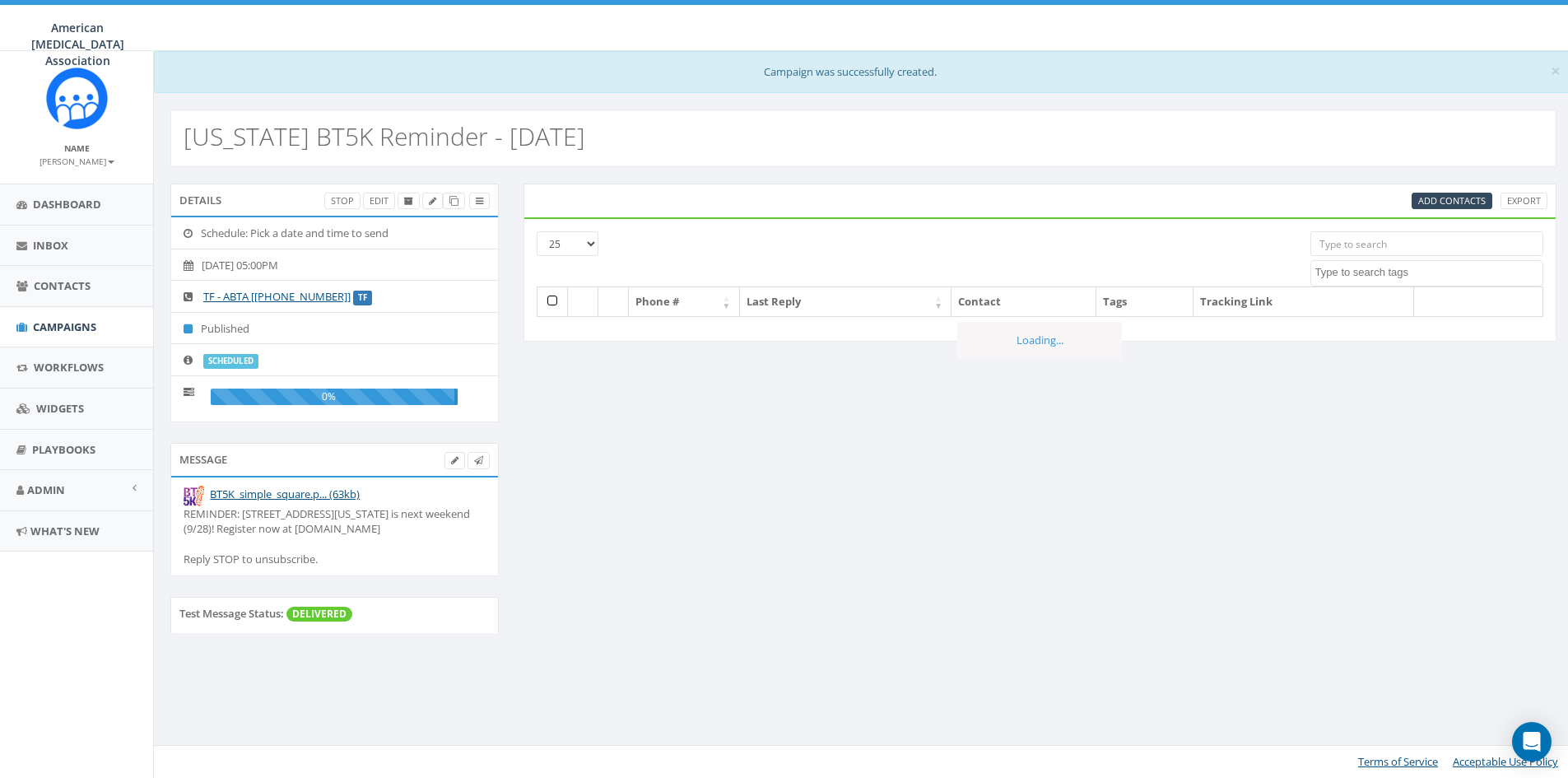
select select
